Goal: Transaction & Acquisition: Obtain resource

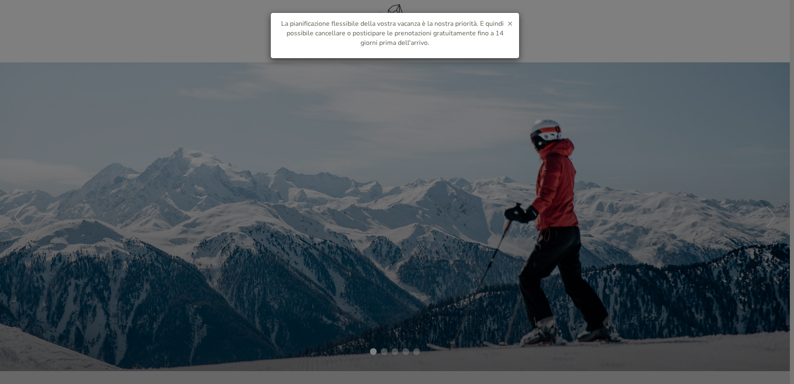
click at [510, 20] on span "×" at bounding box center [510, 23] width 5 height 12
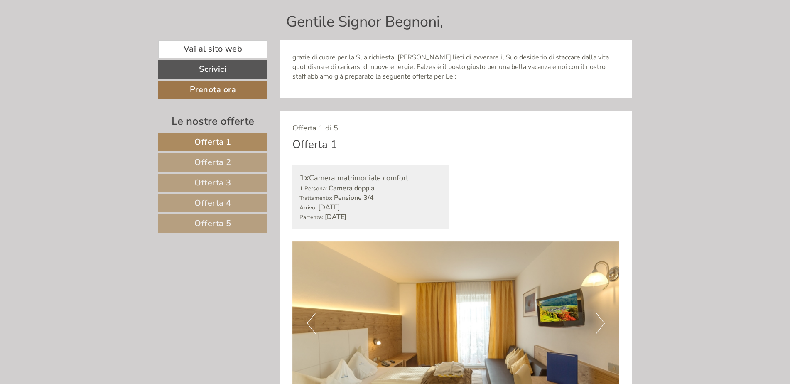
scroll to position [499, 0]
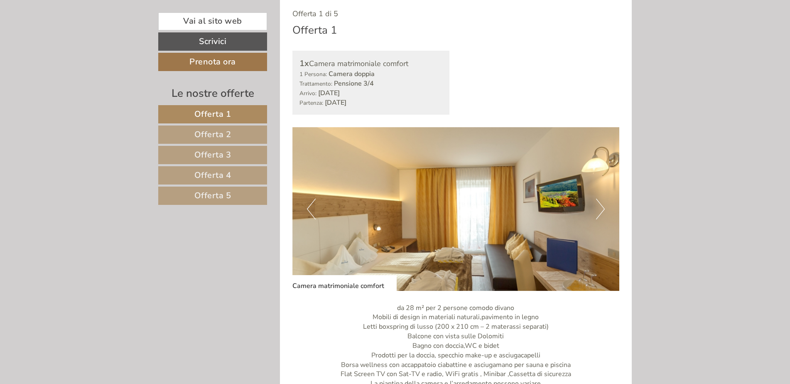
click at [595, 211] on img at bounding box center [456, 209] width 327 height 164
click at [600, 211] on button "Next" at bounding box center [600, 209] width 9 height 21
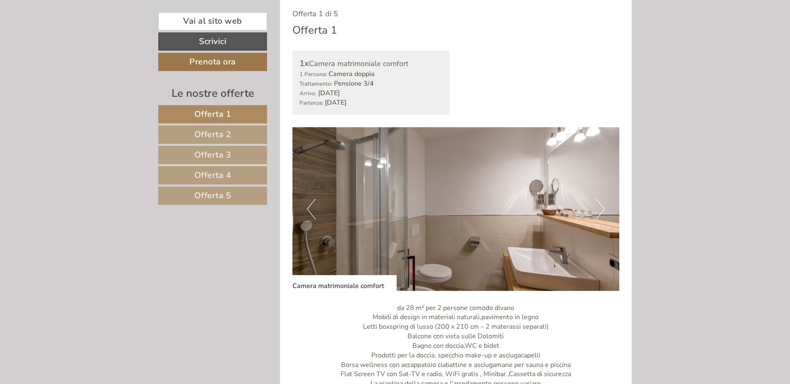
click at [604, 207] on button "Next" at bounding box center [600, 209] width 9 height 21
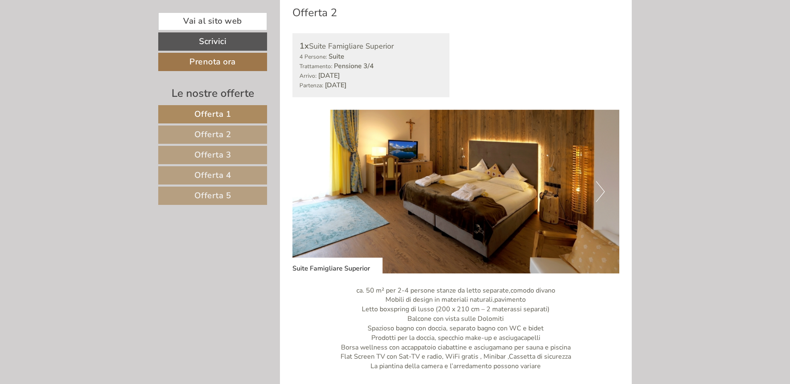
scroll to position [1122, 0]
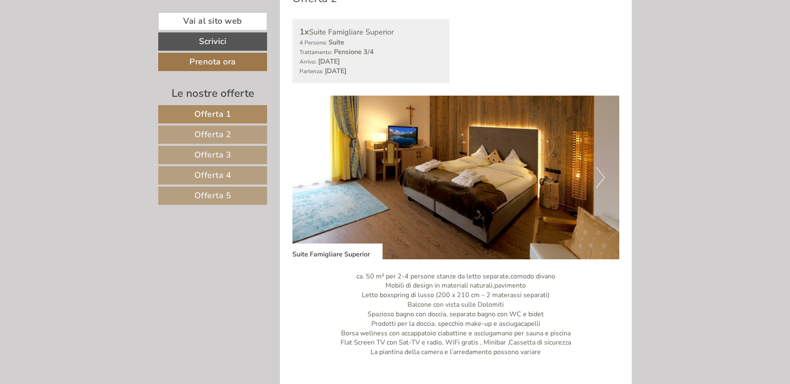
click at [601, 177] on button "Next" at bounding box center [600, 177] width 9 height 21
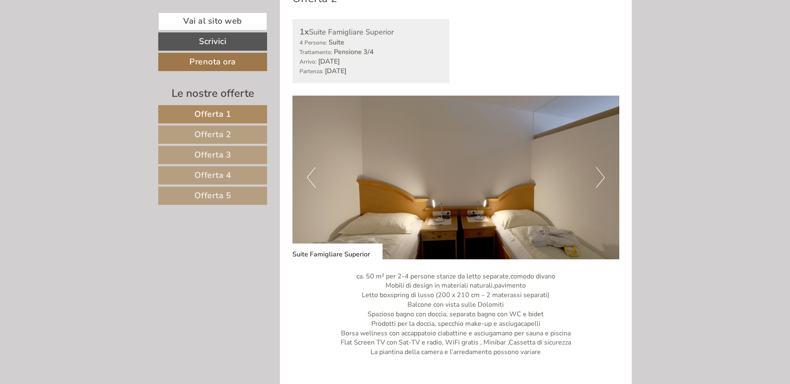
click at [601, 177] on button "Next" at bounding box center [600, 177] width 9 height 21
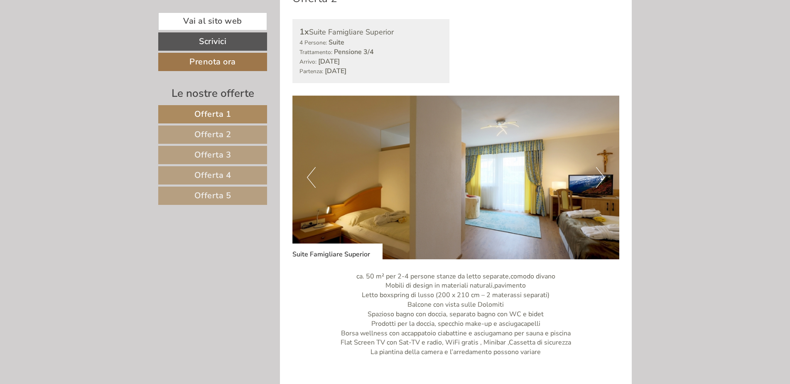
click at [601, 177] on button "Next" at bounding box center [600, 177] width 9 height 21
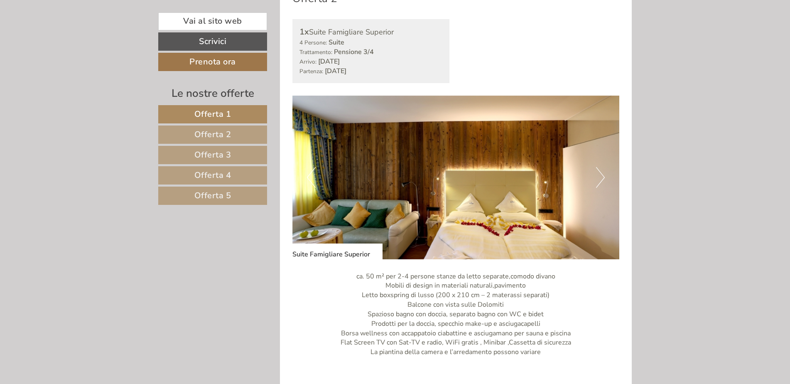
click at [601, 177] on button "Next" at bounding box center [600, 177] width 9 height 21
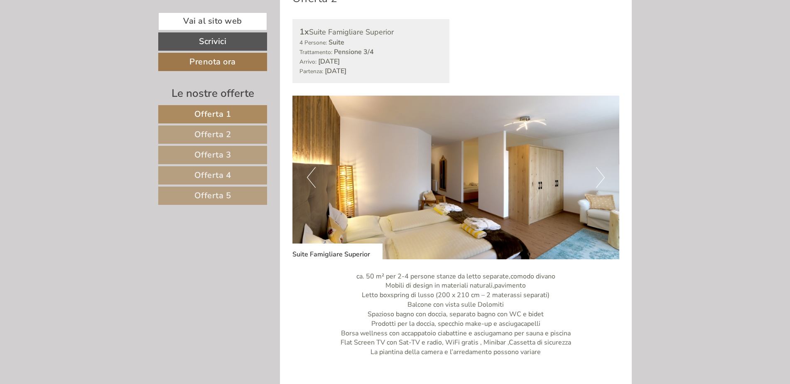
click at [601, 177] on button "Next" at bounding box center [600, 177] width 9 height 21
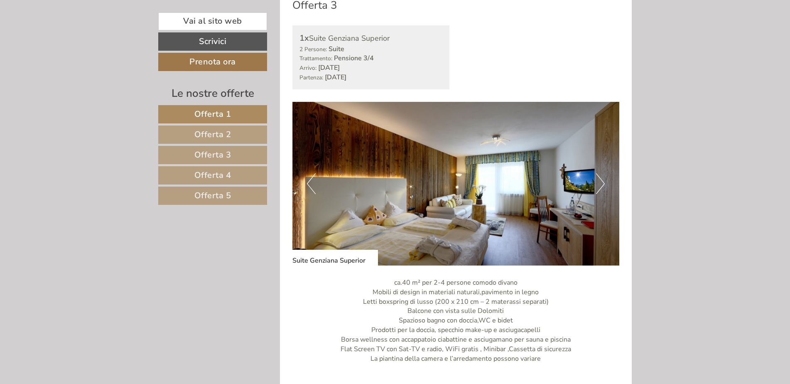
scroll to position [1787, 0]
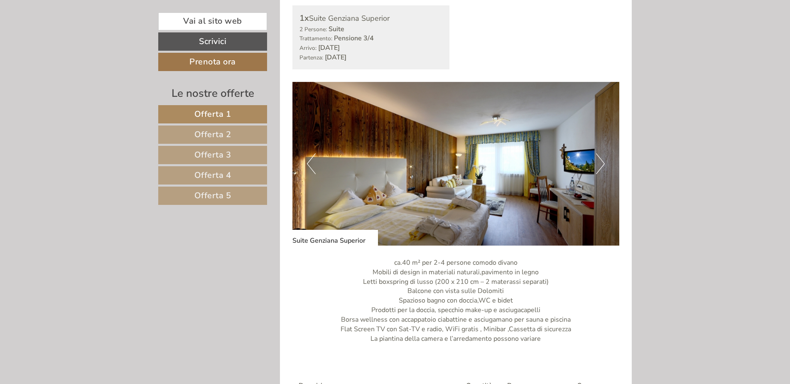
click at [598, 166] on button "Next" at bounding box center [600, 163] width 9 height 21
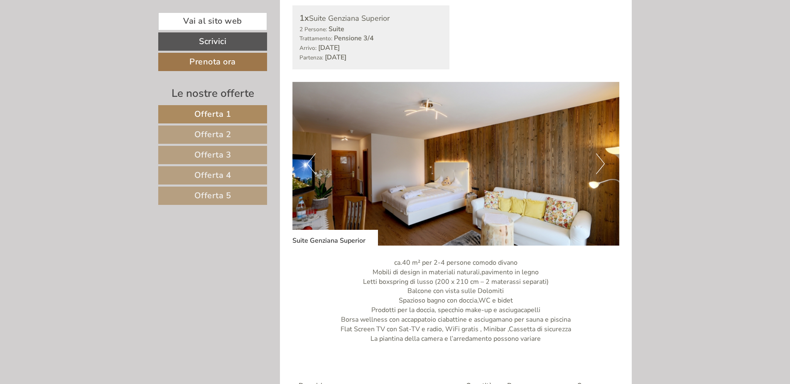
click at [598, 166] on button "Next" at bounding box center [600, 163] width 9 height 21
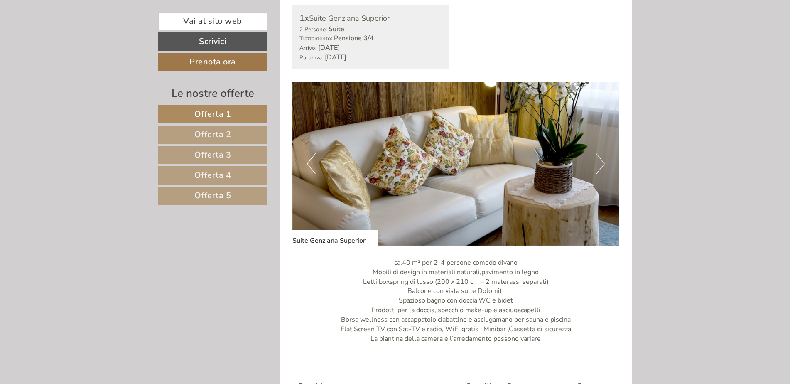
click at [598, 166] on button "Next" at bounding box center [600, 163] width 9 height 21
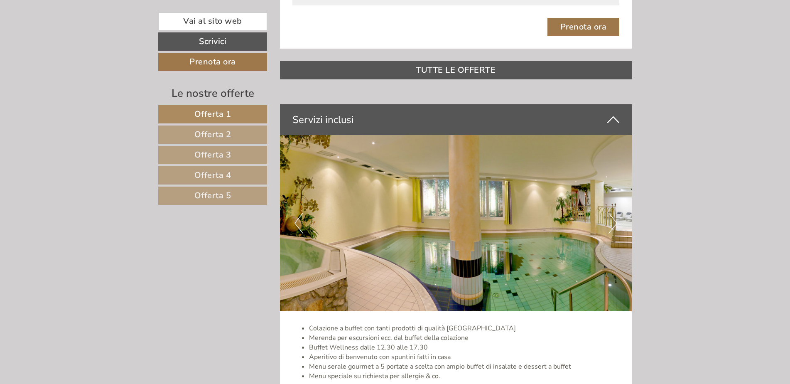
scroll to position [2285, 0]
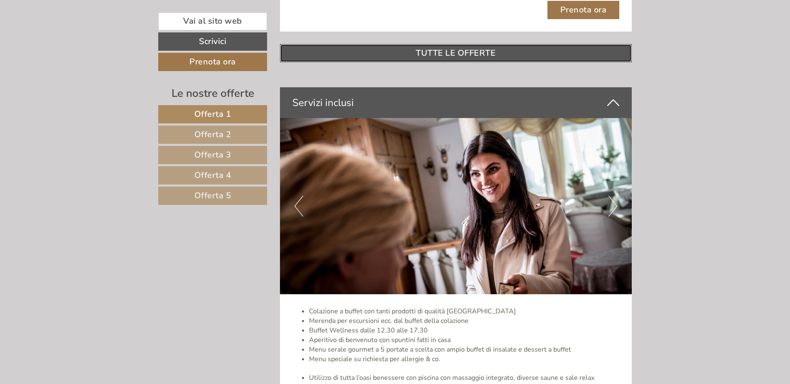
click at [474, 53] on link "TUTTE LE OFFERTE" at bounding box center [456, 53] width 352 height 18
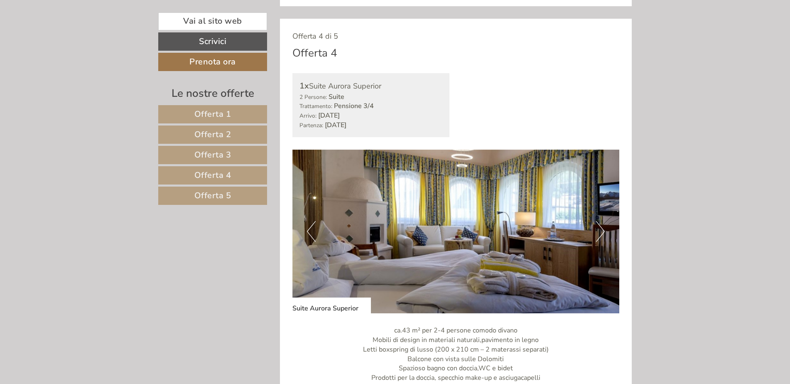
scroll to position [2323, 0]
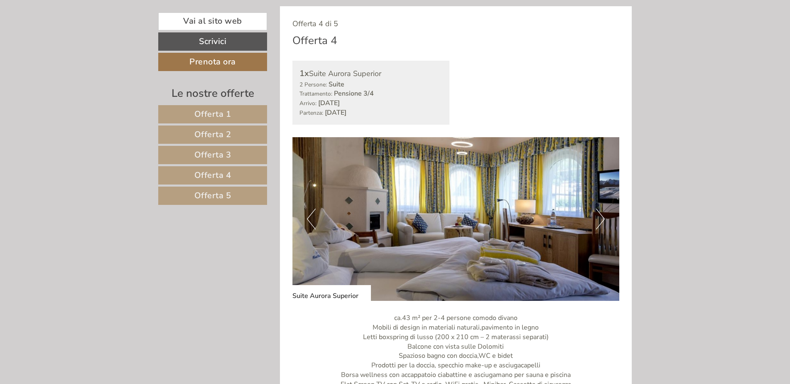
click at [598, 222] on button "Next" at bounding box center [600, 219] width 9 height 21
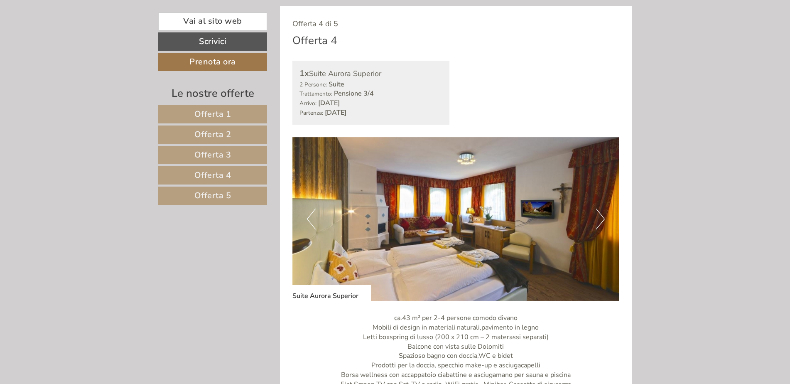
click at [598, 222] on button "Next" at bounding box center [600, 219] width 9 height 21
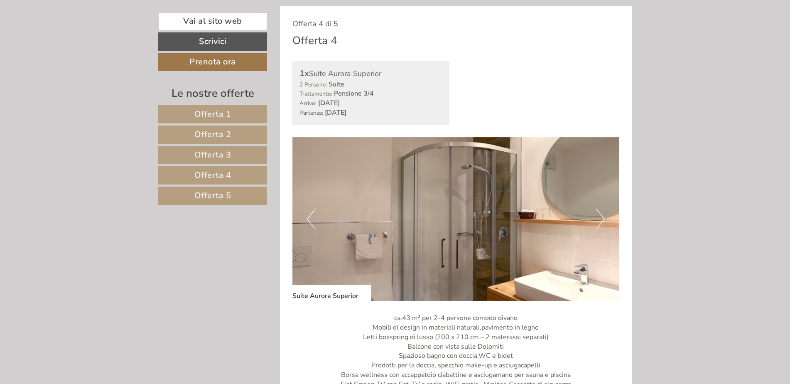
click at [598, 222] on button "Next" at bounding box center [600, 219] width 9 height 21
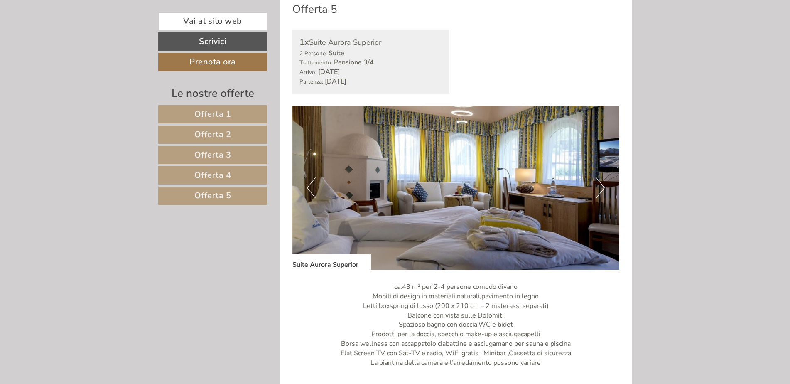
scroll to position [2946, 0]
click at [602, 192] on button "Next" at bounding box center [600, 187] width 9 height 21
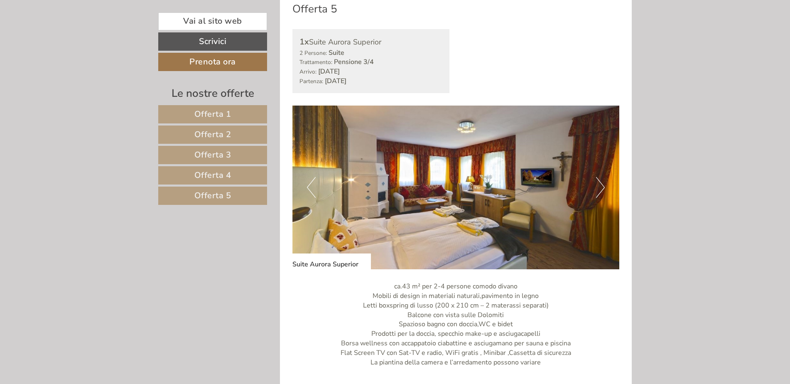
click at [600, 192] on button "Next" at bounding box center [600, 187] width 9 height 21
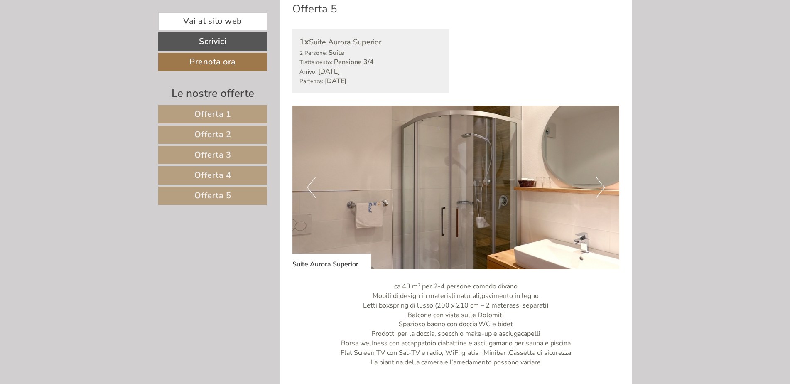
click at [225, 114] on span "Offerta 1" at bounding box center [212, 113] width 37 height 11
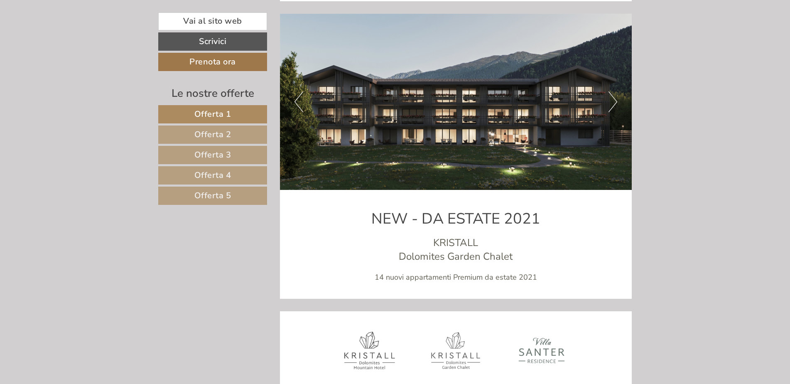
scroll to position [495, 0]
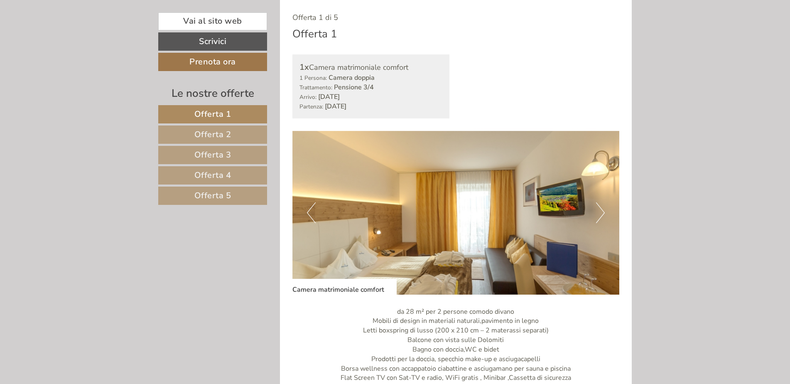
click at [216, 135] on span "Offerta 2" at bounding box center [212, 134] width 37 height 11
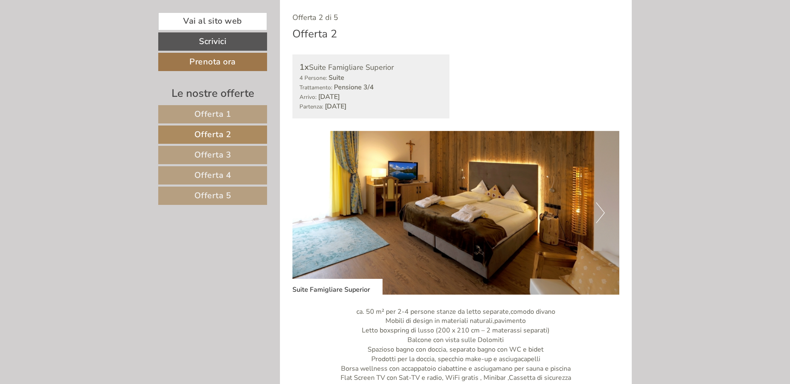
click at [217, 156] on span "Offerta 3" at bounding box center [212, 154] width 37 height 11
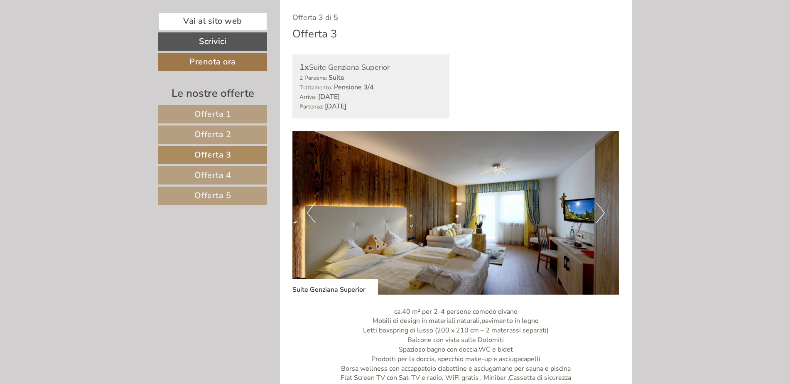
click at [217, 172] on span "Offerta 4" at bounding box center [212, 175] width 37 height 11
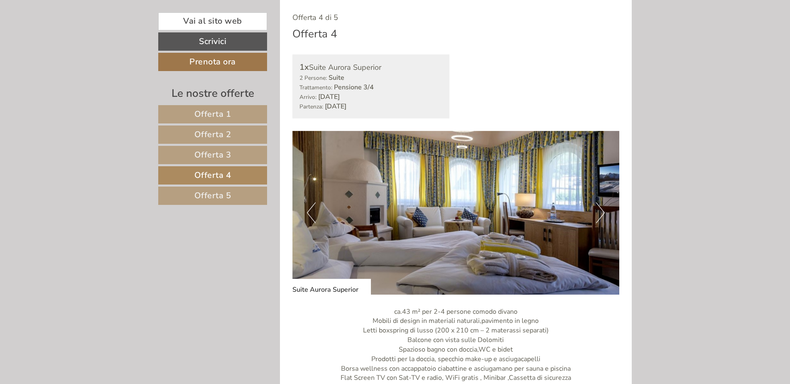
click at [216, 188] on link "Offerta 5" at bounding box center [212, 196] width 109 height 18
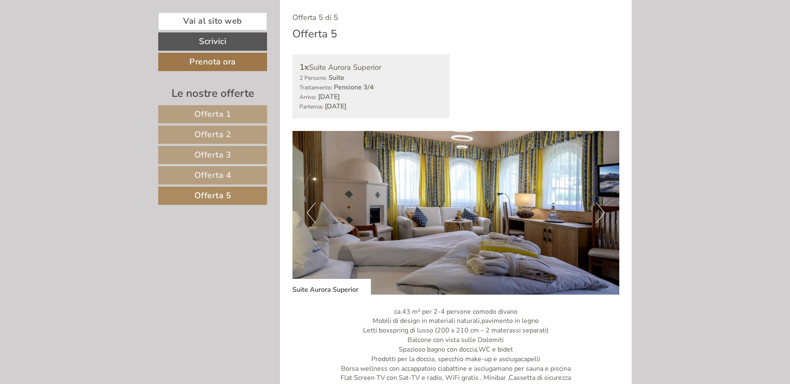
click at [225, 197] on span "Offerta 5" at bounding box center [212, 195] width 37 height 11
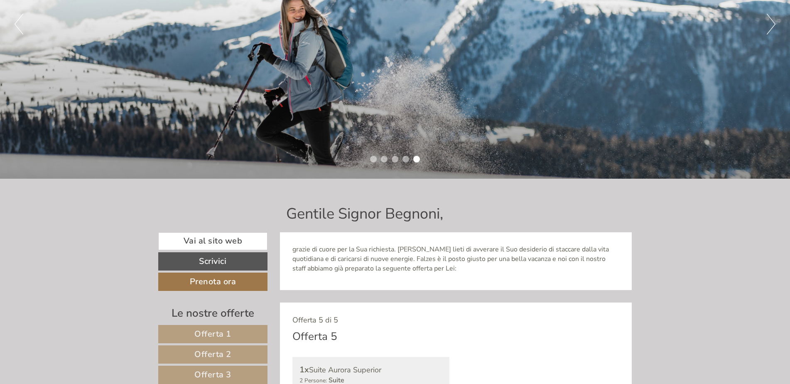
scroll to position [79, 0]
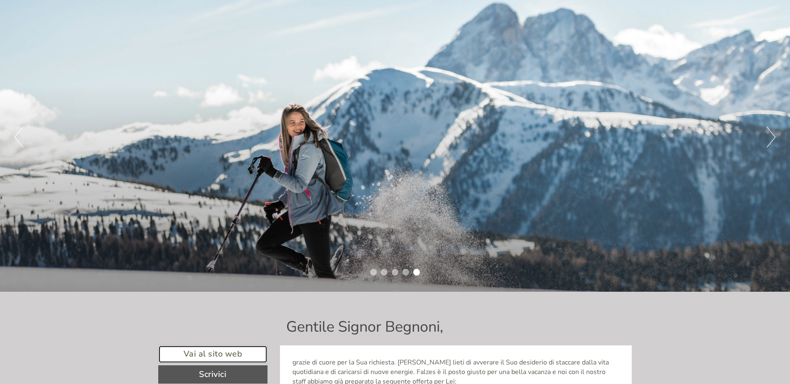
click at [212, 359] on link "Vai al sito web" at bounding box center [212, 354] width 109 height 18
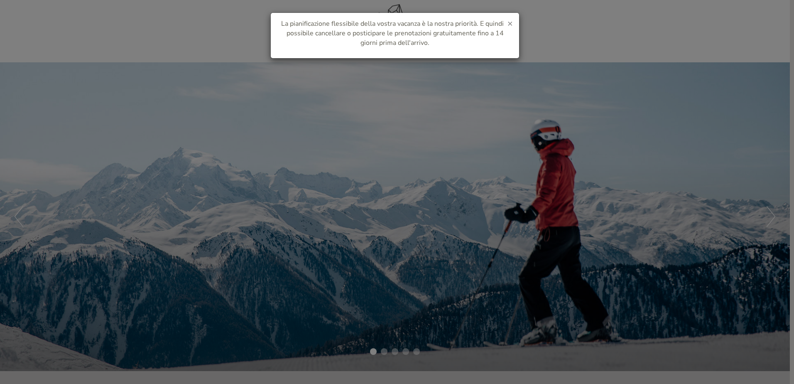
click at [511, 22] on span "×" at bounding box center [510, 23] width 5 height 12
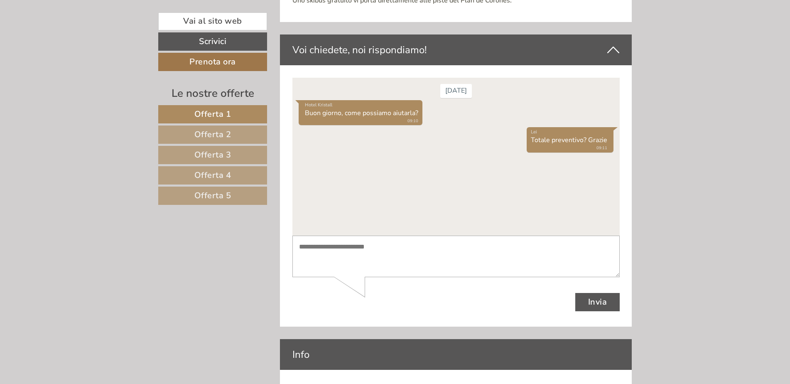
scroll to position [3532, 0]
click at [400, 261] on textarea at bounding box center [455, 256] width 327 height 42
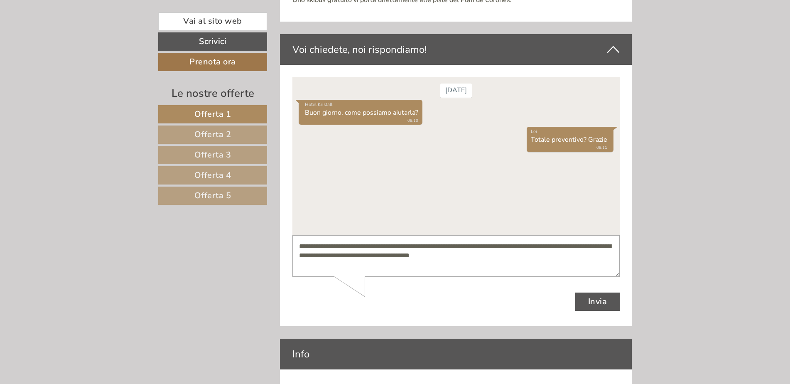
click at [336, 254] on textarea "**********" at bounding box center [455, 256] width 327 height 42
click at [553, 255] on textarea "**********" at bounding box center [455, 256] width 327 height 42
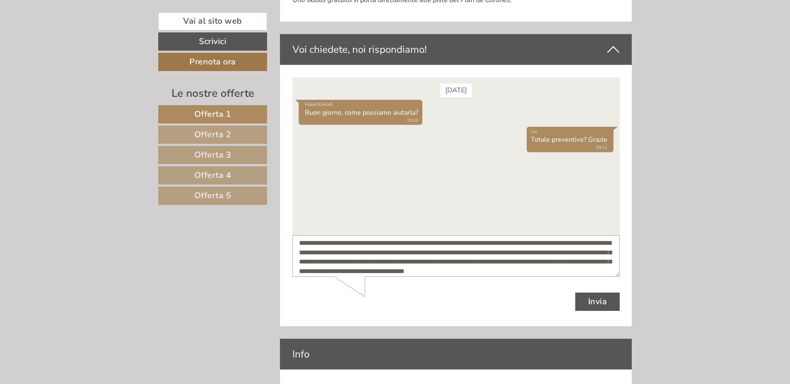
scroll to position [12, 0]
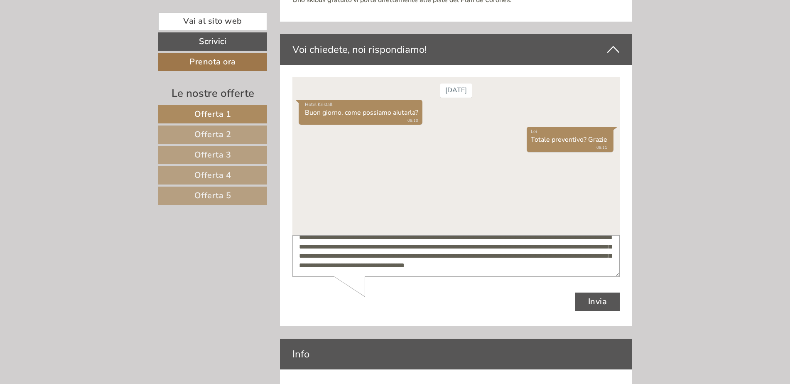
type textarea "**********"
click at [592, 295] on button "Invia" at bounding box center [597, 301] width 45 height 18
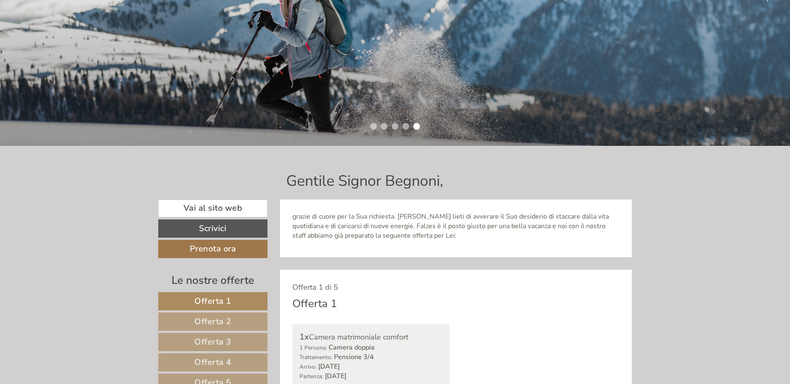
scroll to position [0, 0]
